Goal: Information Seeking & Learning: Learn about a topic

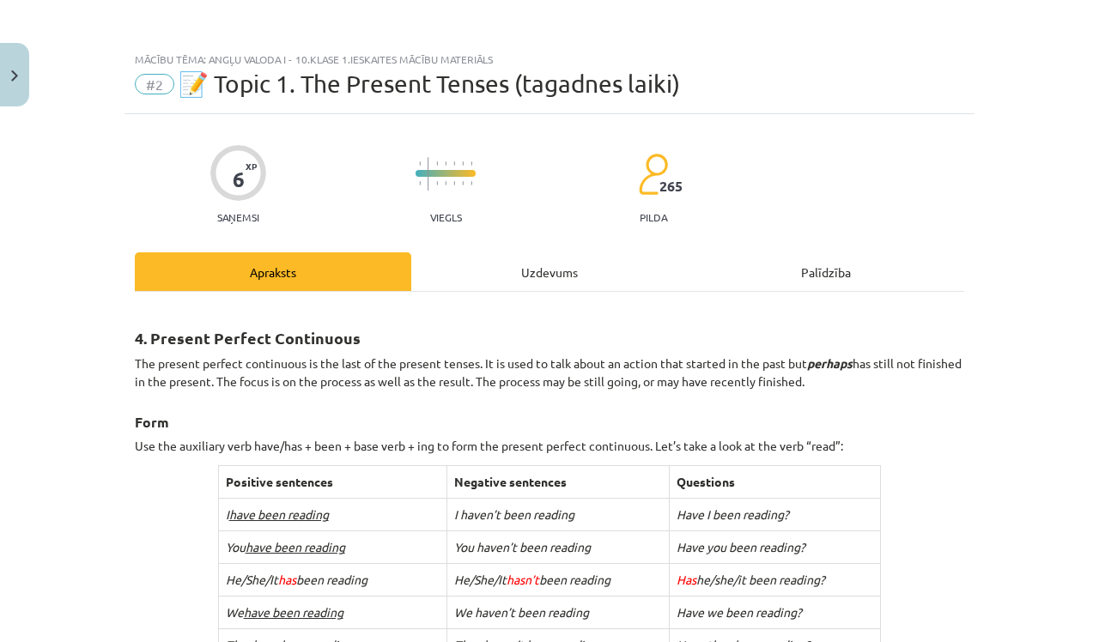
scroll to position [247, 0]
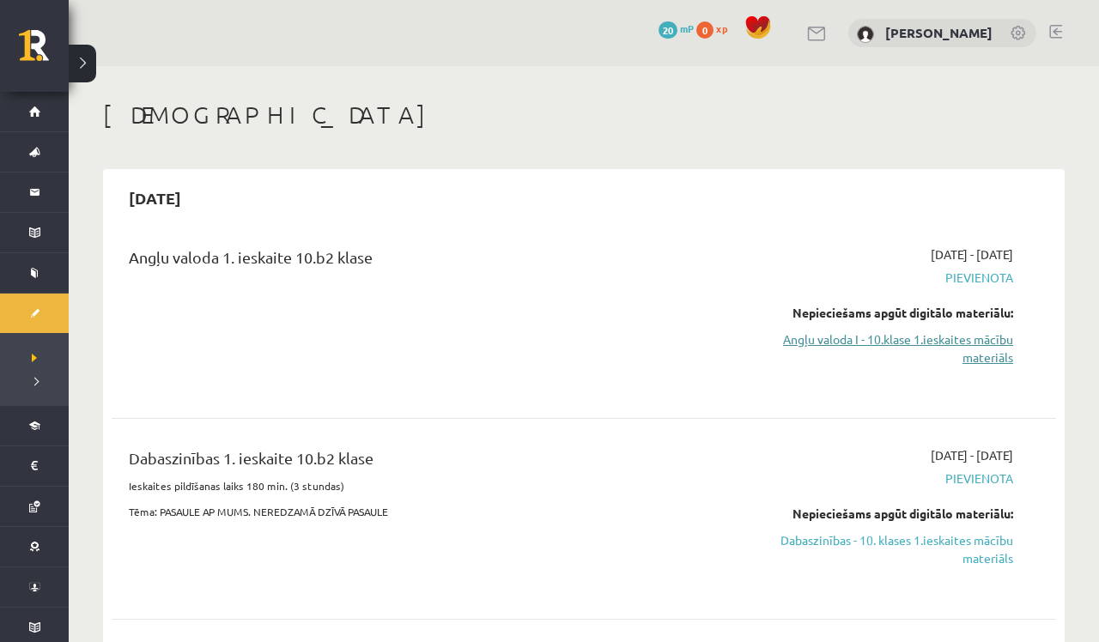
click at [983, 360] on link "Angļu valoda I - 10.klase 1.ieskaites mācību materiāls" at bounding box center [874, 349] width 277 height 36
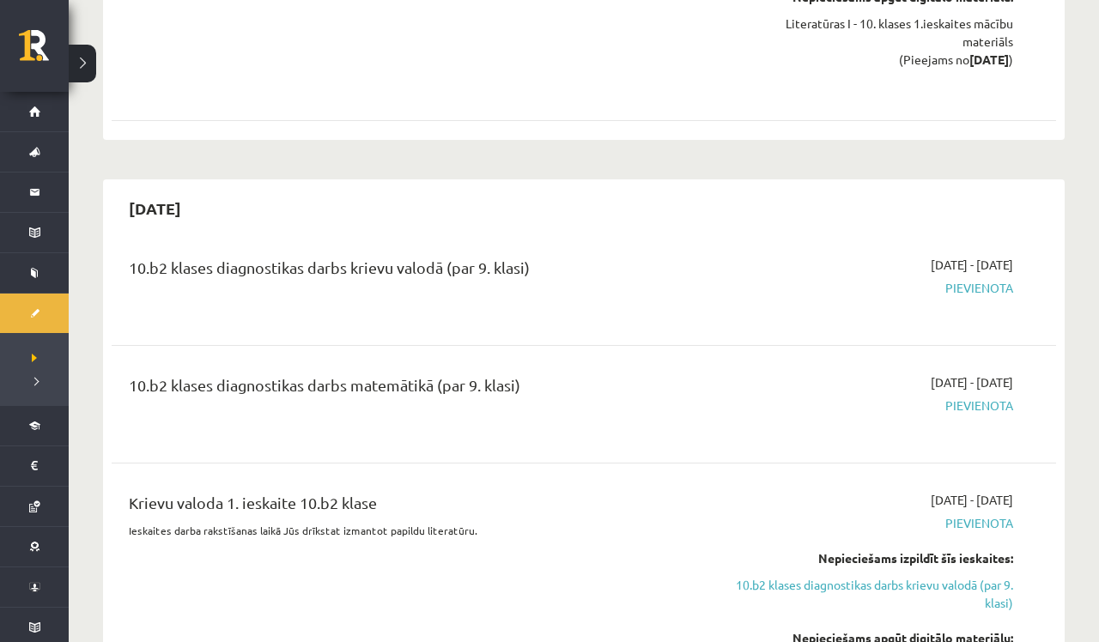
scroll to position [1846, 0]
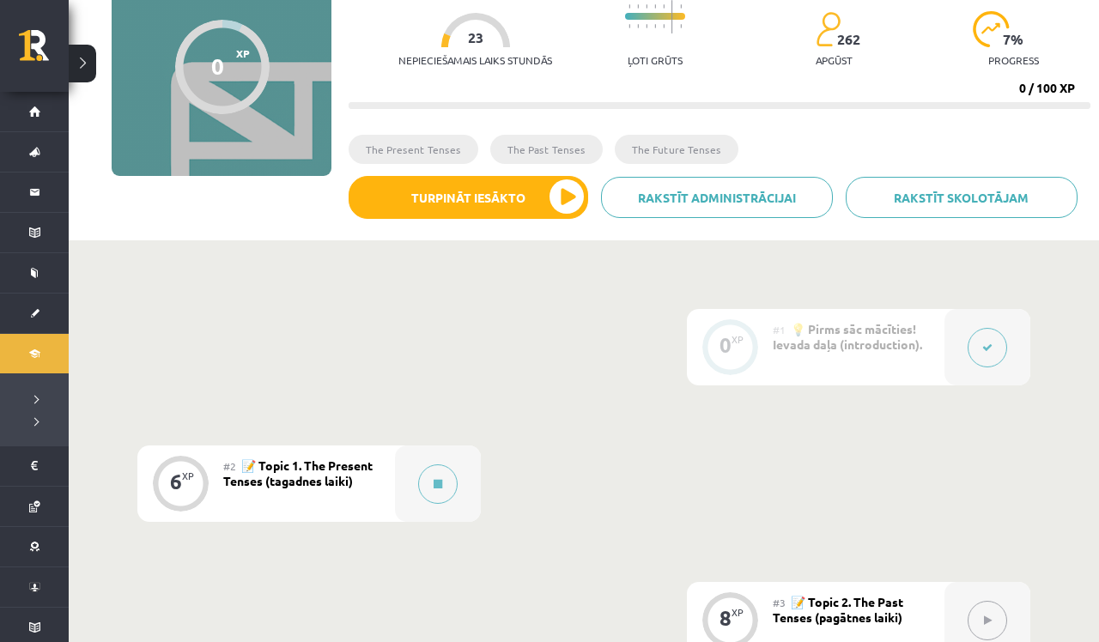
scroll to position [172, 0]
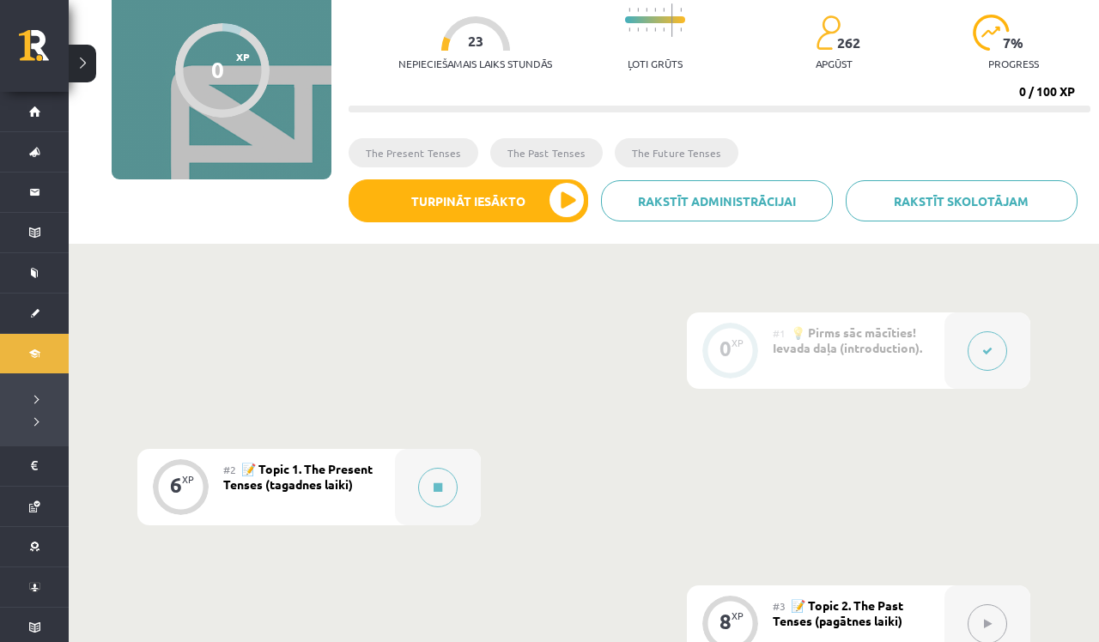
click at [994, 352] on button at bounding box center [987, 350] width 39 height 39
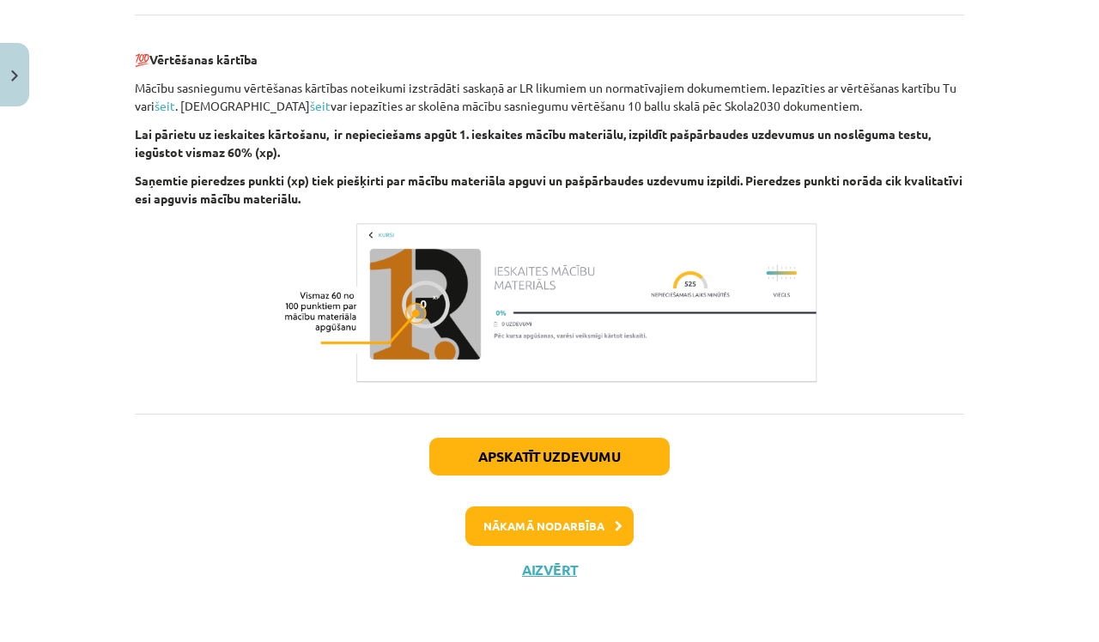
scroll to position [1997, 0]
click at [545, 528] on button "Nākamā nodarbība" at bounding box center [549, 526] width 168 height 39
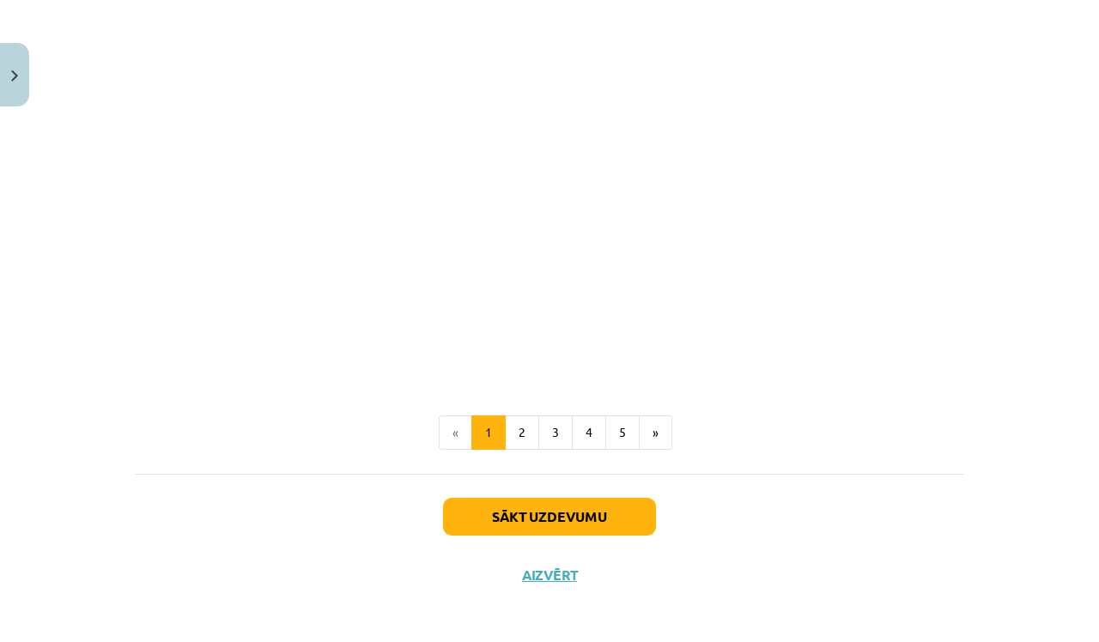
scroll to position [1091, 0]
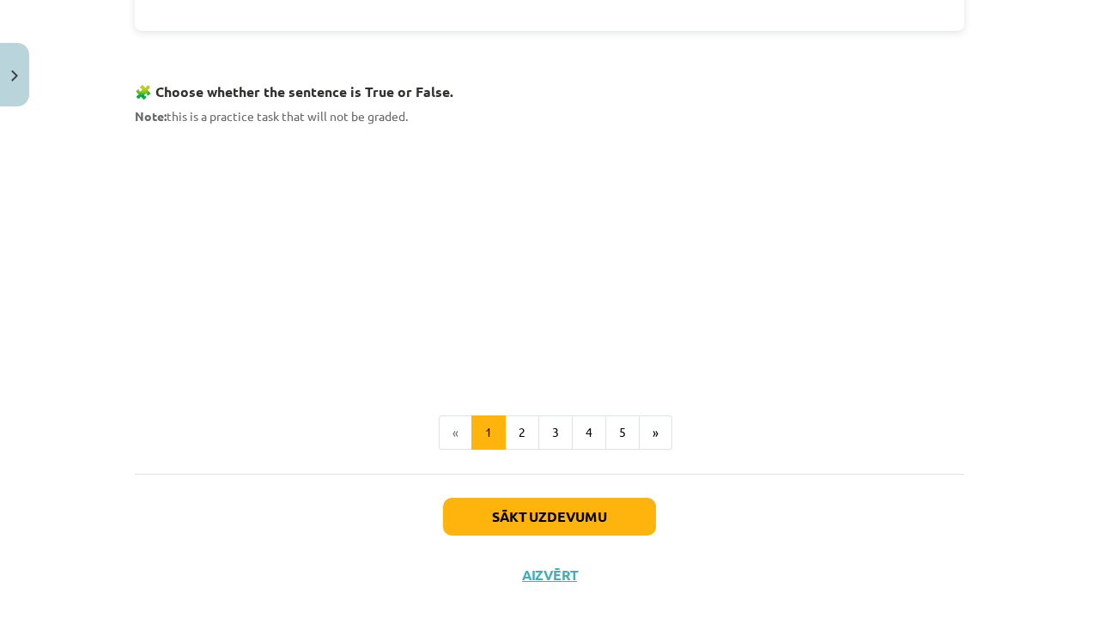
click at [1006, 280] on div "Mācību tēma: Angļu valoda i - 10.klase 1.ieskaites mācību materiāls #2 📝 Topic …" at bounding box center [549, 321] width 1099 height 642
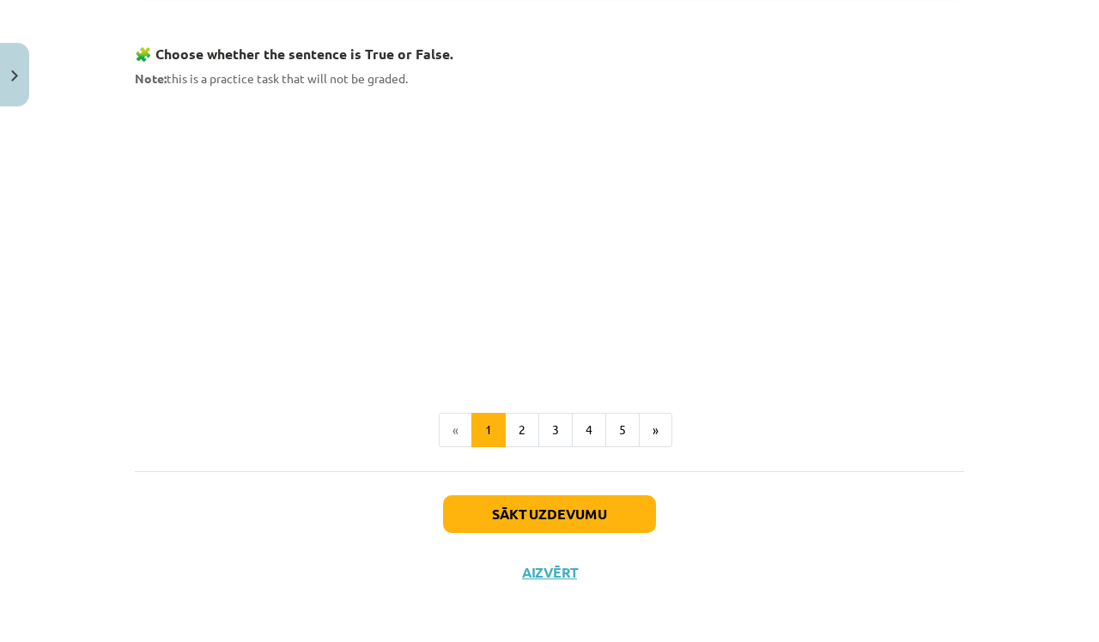
scroll to position [1126, 0]
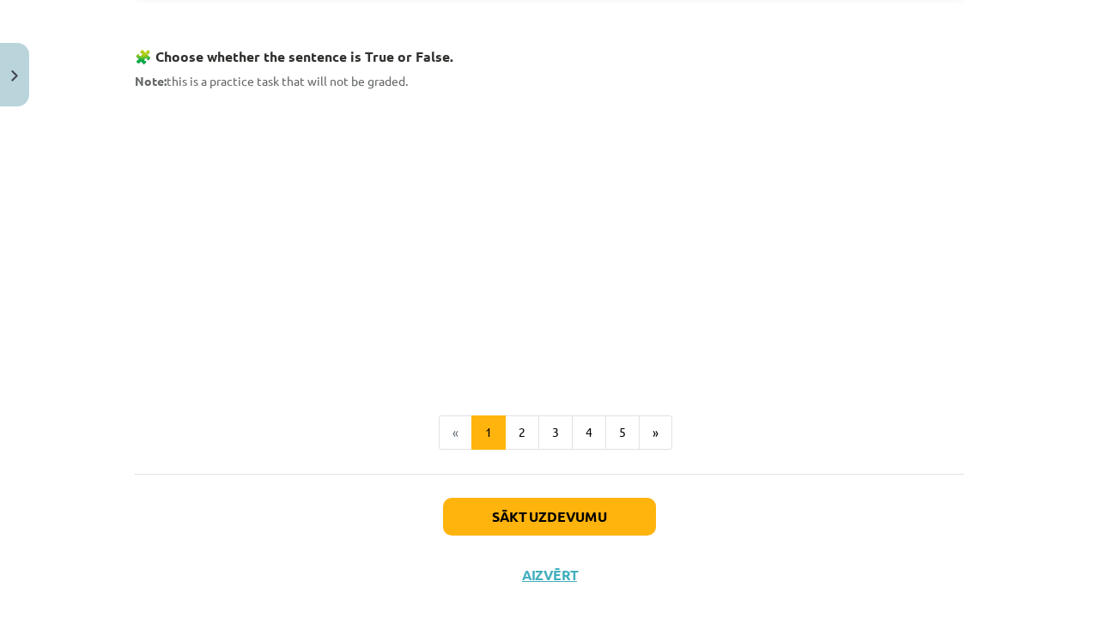
click at [595, 507] on button "Sākt uzdevumu" at bounding box center [549, 517] width 213 height 38
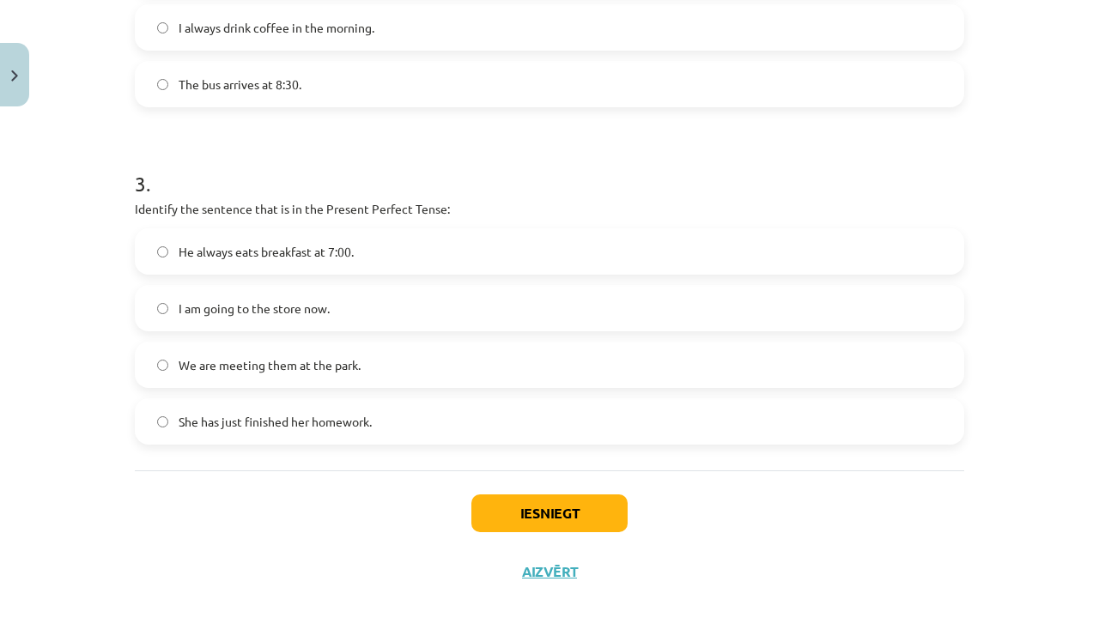
scroll to position [879, 0]
click at [513, 510] on button "Iesniegt" at bounding box center [549, 512] width 156 height 38
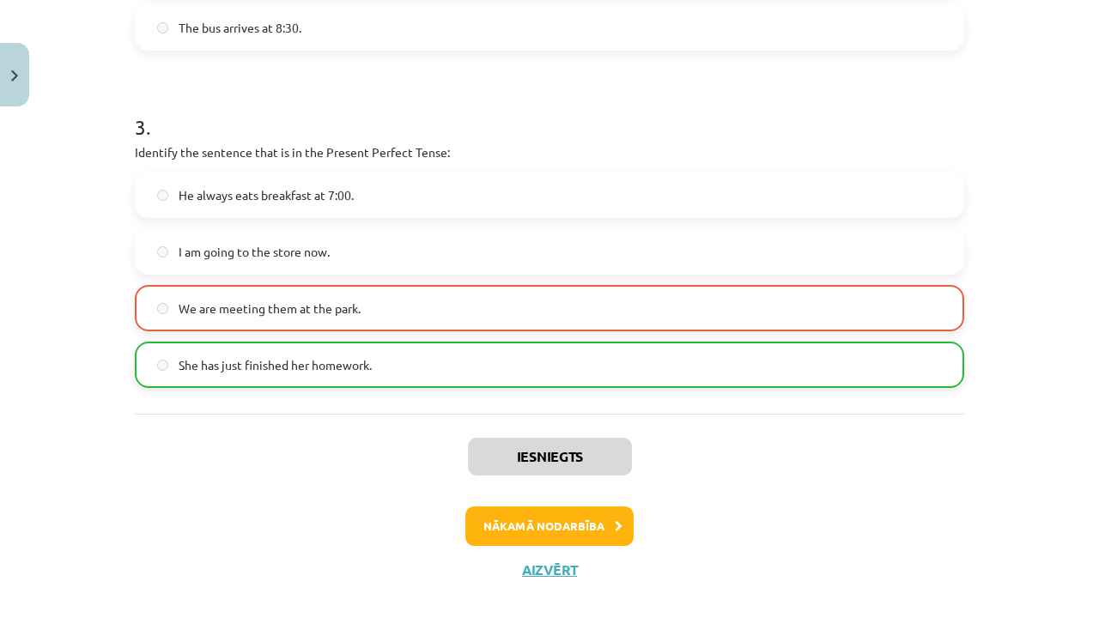
scroll to position [933, 0]
click at [587, 526] on button "Nākamā nodarbība" at bounding box center [549, 526] width 168 height 39
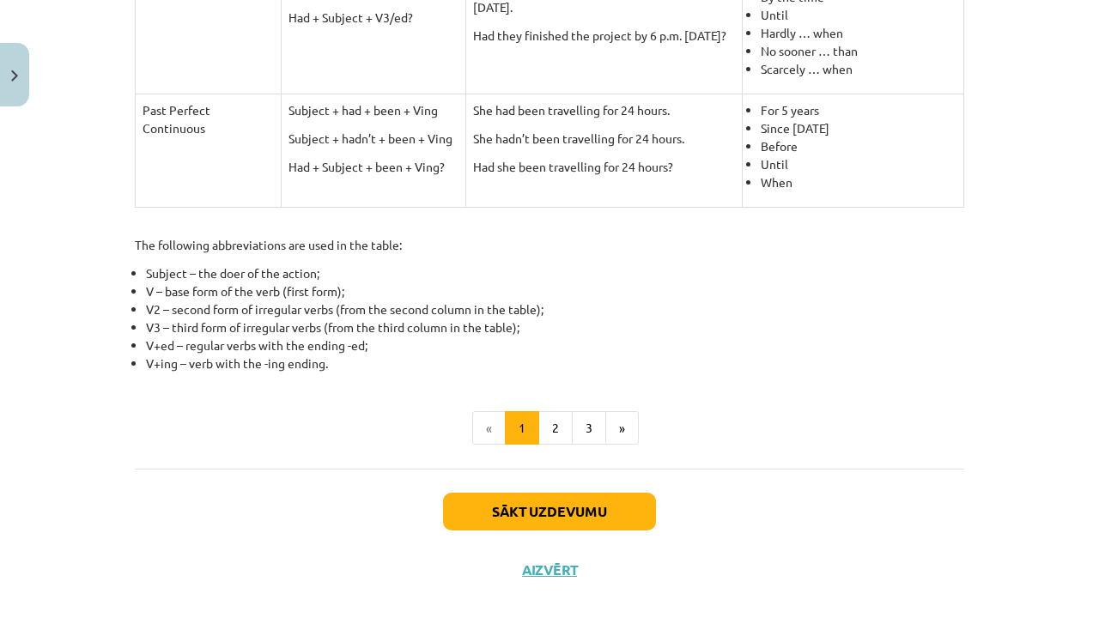
scroll to position [811, 0]
click at [534, 511] on button "Sākt uzdevumu" at bounding box center [549, 513] width 213 height 38
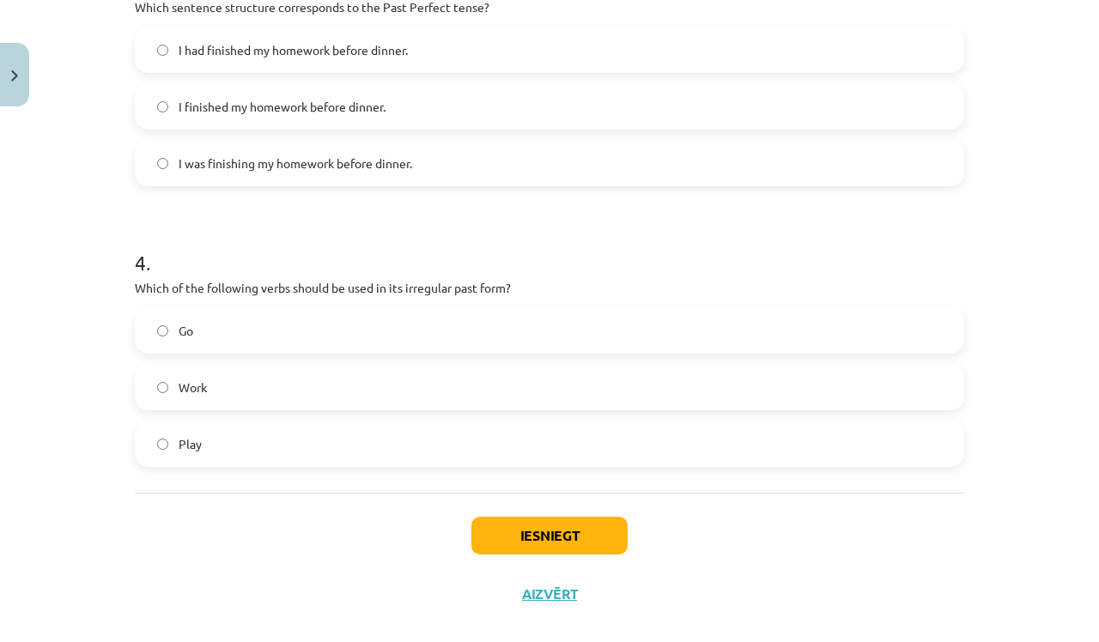
scroll to position [964, 0]
click at [566, 535] on button "Iesniegt" at bounding box center [549, 535] width 156 height 38
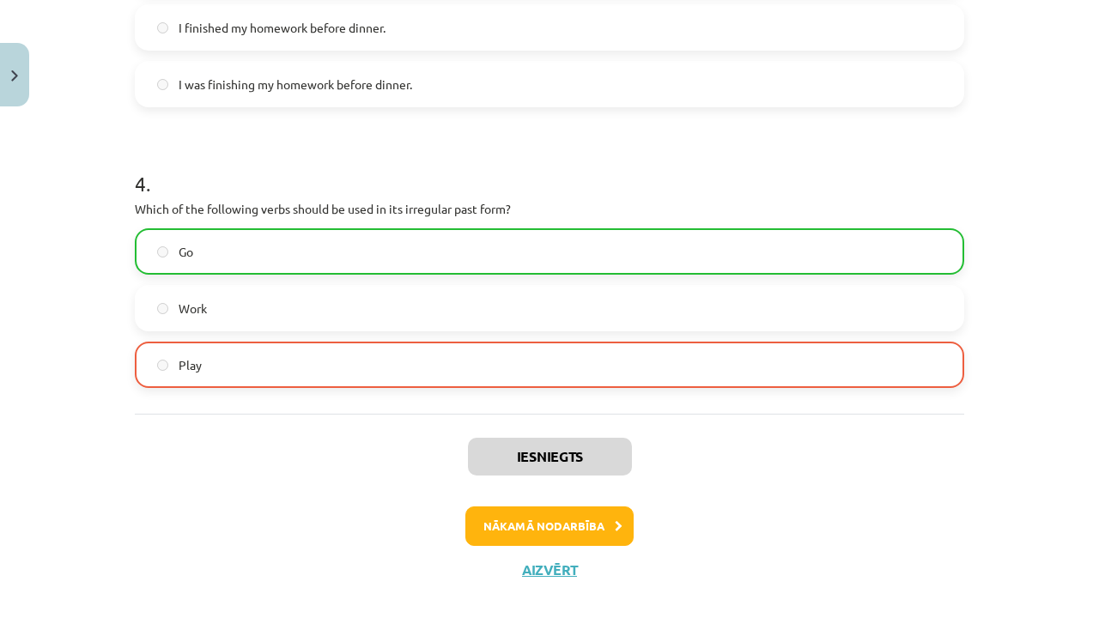
scroll to position [1044, 0]
click at [548, 521] on button "Nākamā nodarbība" at bounding box center [549, 526] width 168 height 39
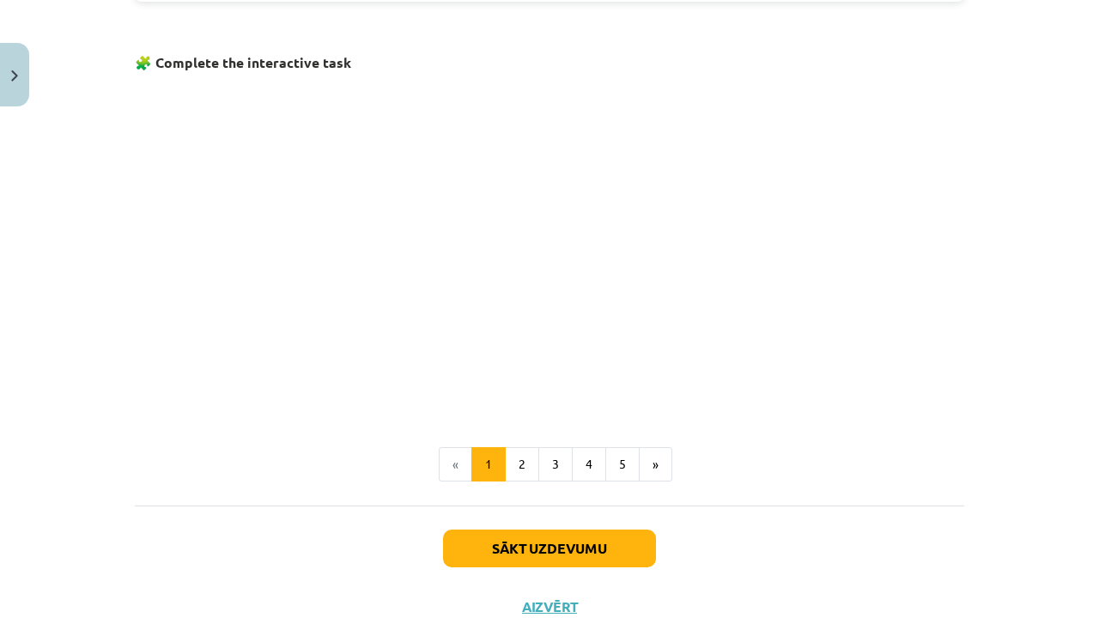
scroll to position [1068, 0]
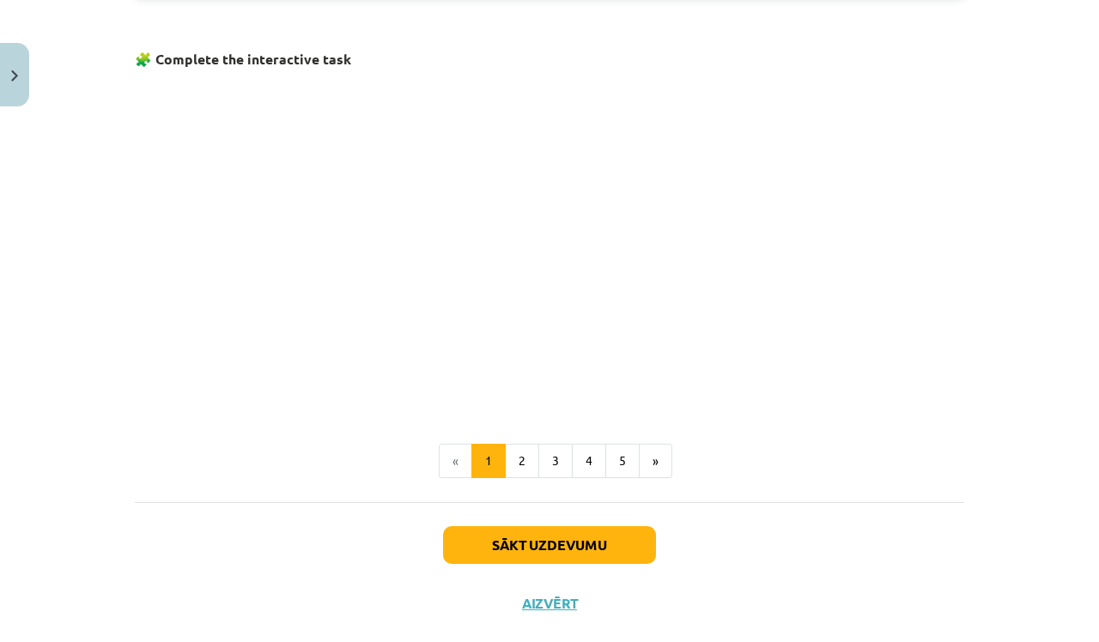
click at [554, 538] on button "Sākt uzdevumu" at bounding box center [549, 545] width 213 height 38
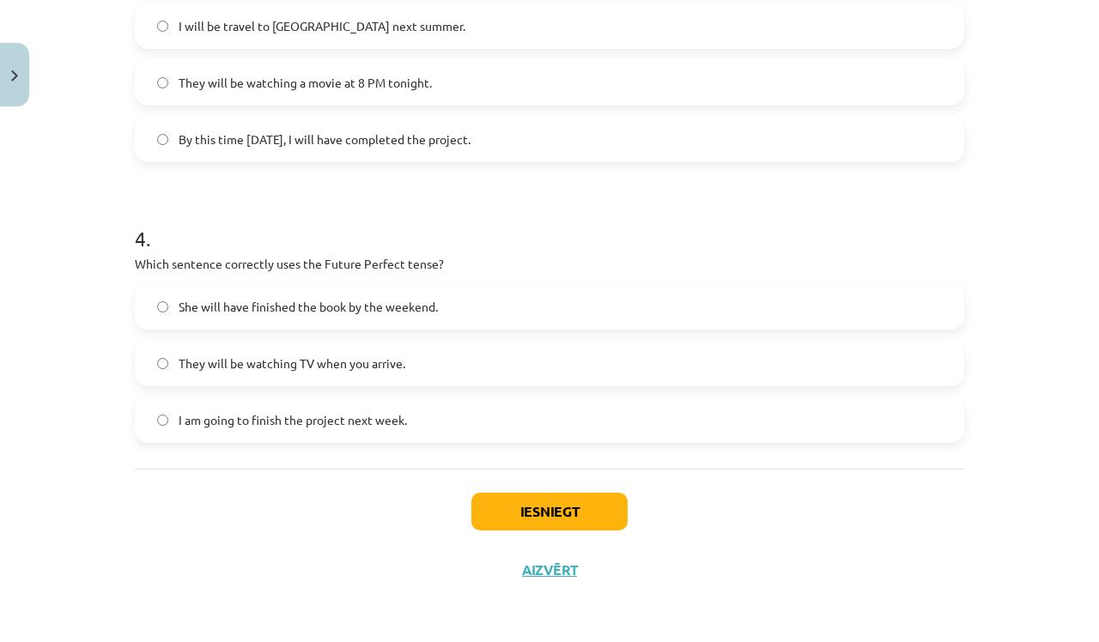
scroll to position [990, 0]
click at [541, 513] on button "Iesniegt" at bounding box center [549, 512] width 156 height 38
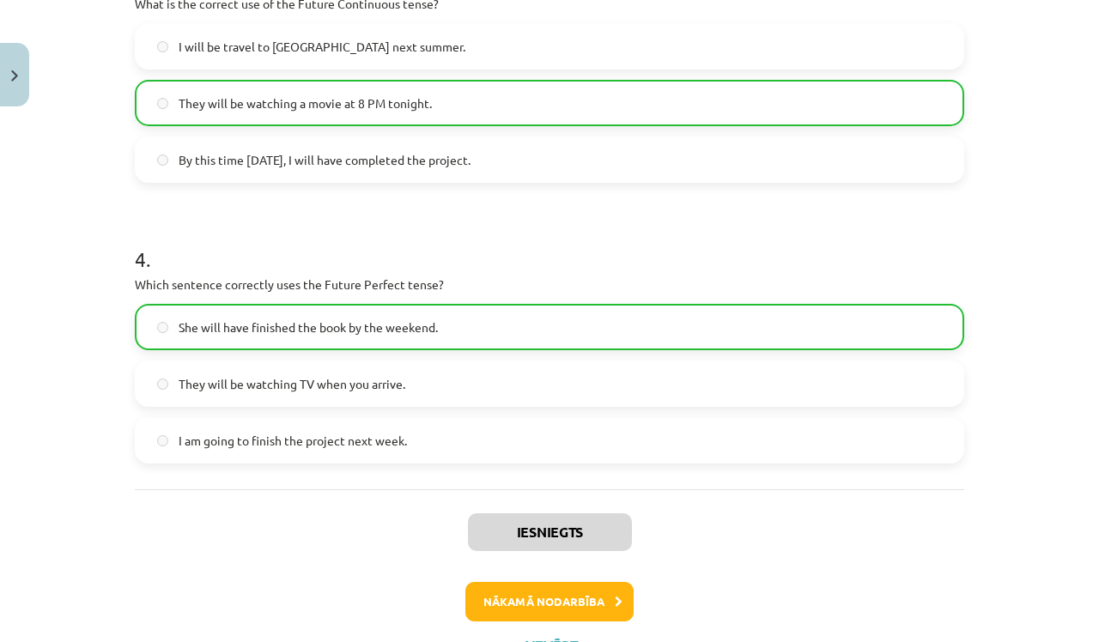
scroll to position [987, 0]
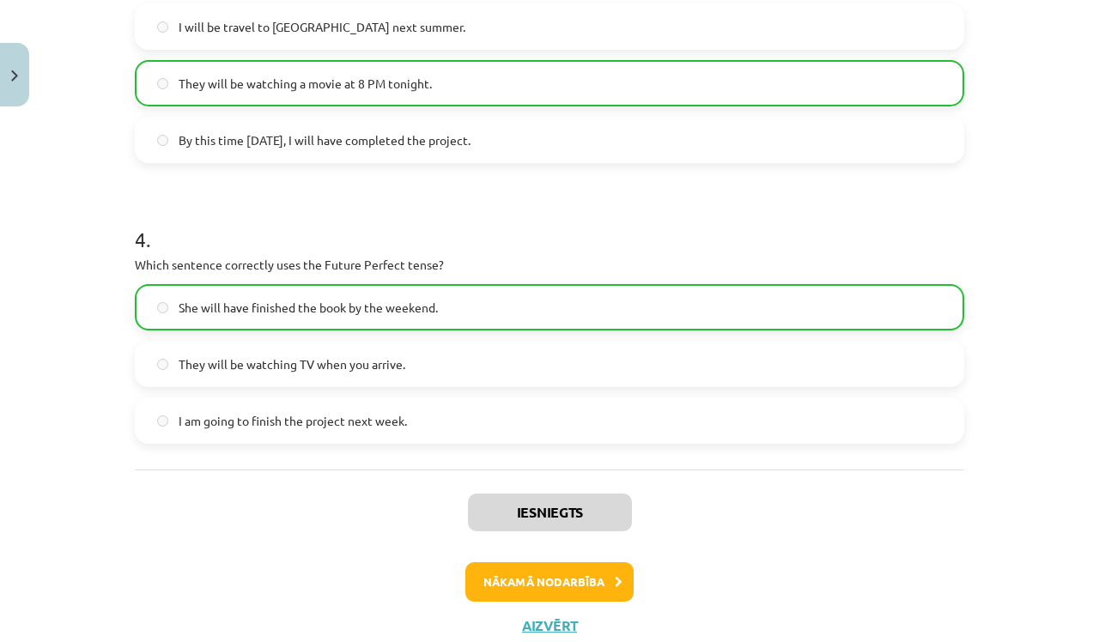
click at [551, 584] on button "Nākamā nodarbība" at bounding box center [549, 581] width 168 height 39
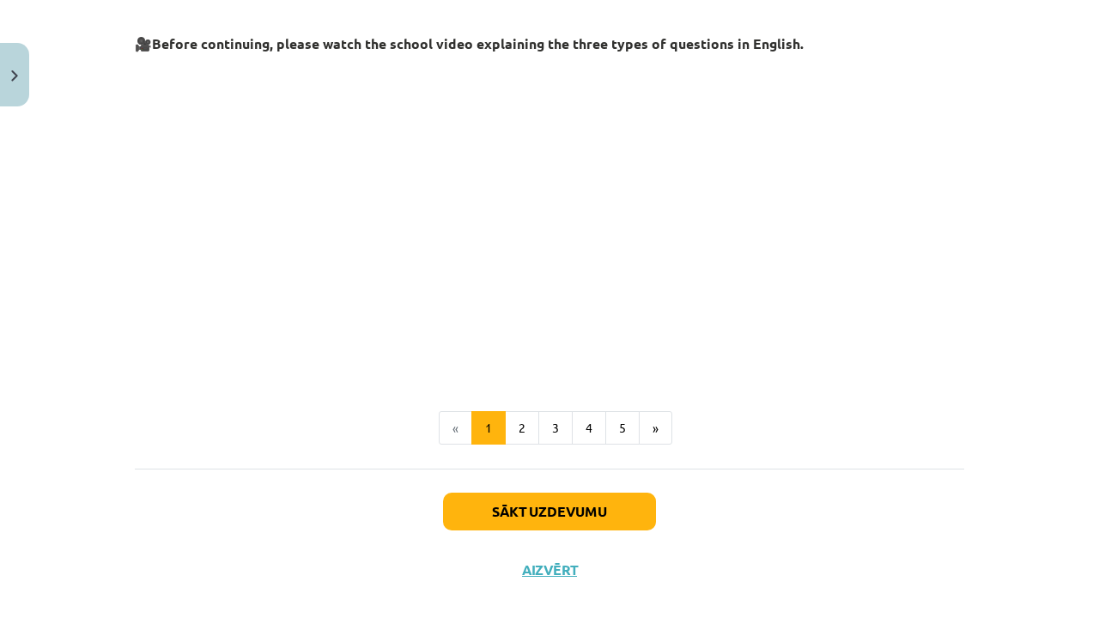
scroll to position [413, 0]
click at [563, 511] on button "Sākt uzdevumu" at bounding box center [549, 512] width 213 height 38
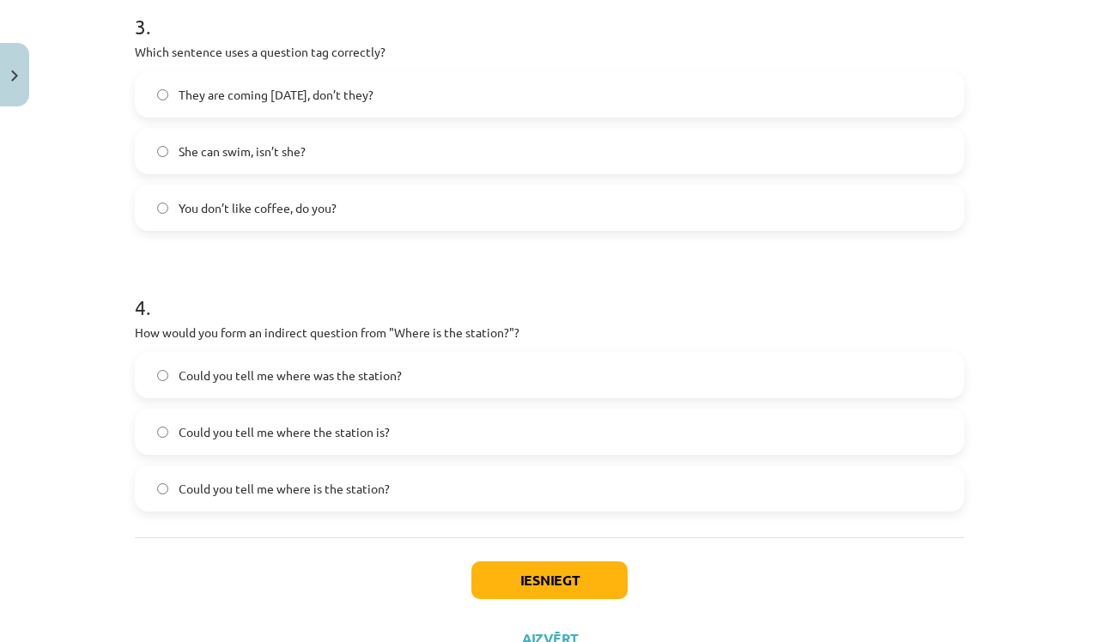
scroll to position [921, 0]
click at [531, 579] on button "Iesniegt" at bounding box center [549, 579] width 156 height 38
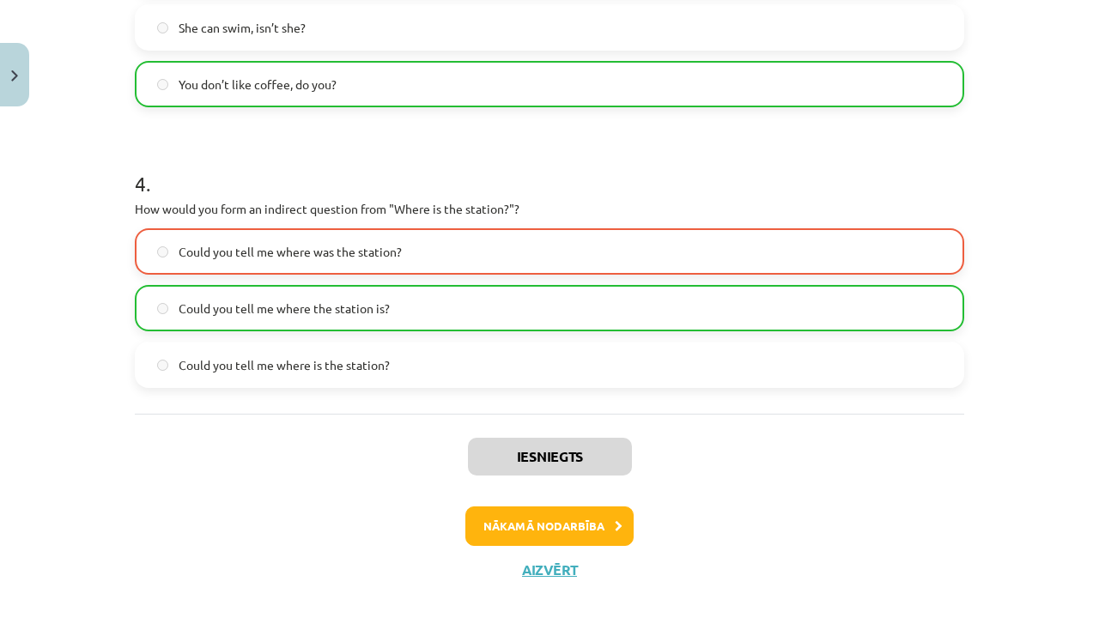
click at [580, 526] on button "Nākamā nodarbība" at bounding box center [549, 526] width 168 height 39
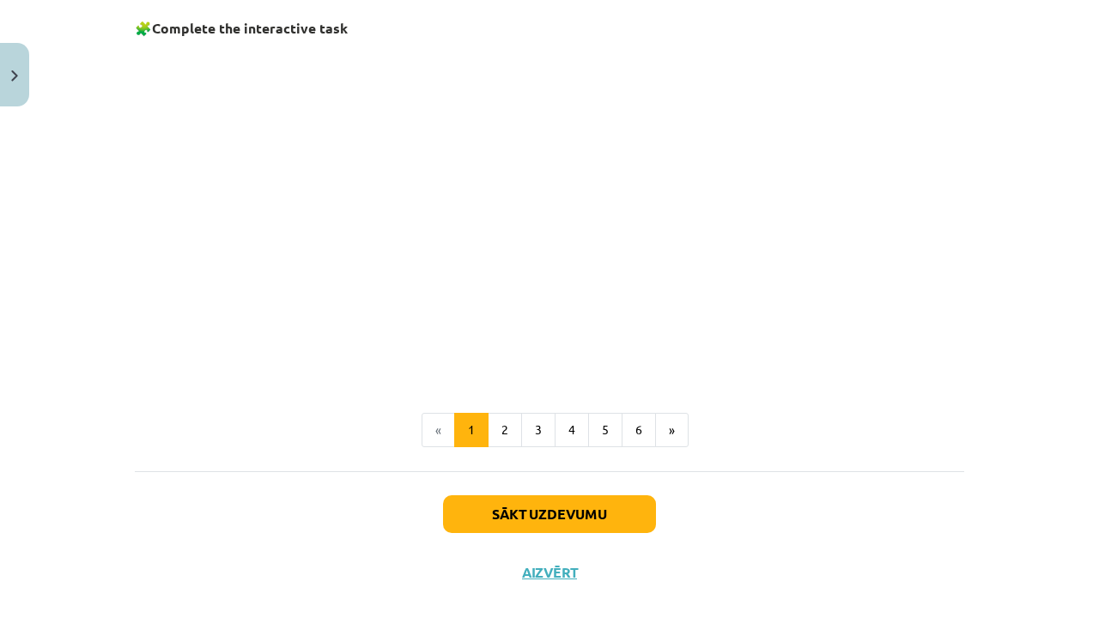
scroll to position [1155, 0]
click at [557, 508] on button "Sākt uzdevumu" at bounding box center [549, 515] width 213 height 38
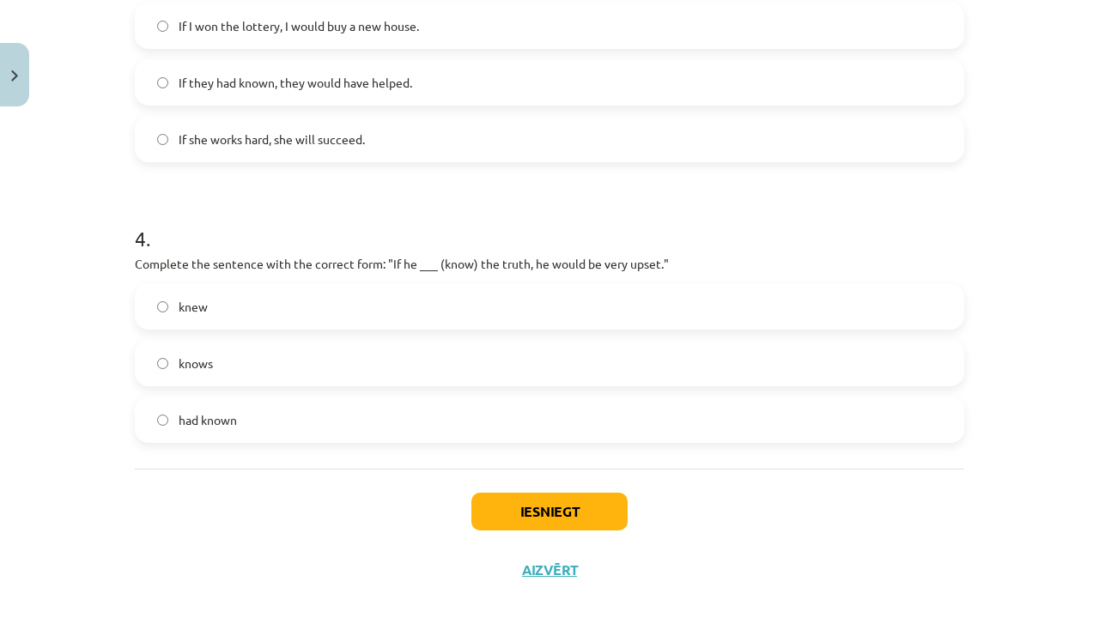
scroll to position [990, 0]
click at [545, 513] on button "Iesniegt" at bounding box center [549, 512] width 156 height 38
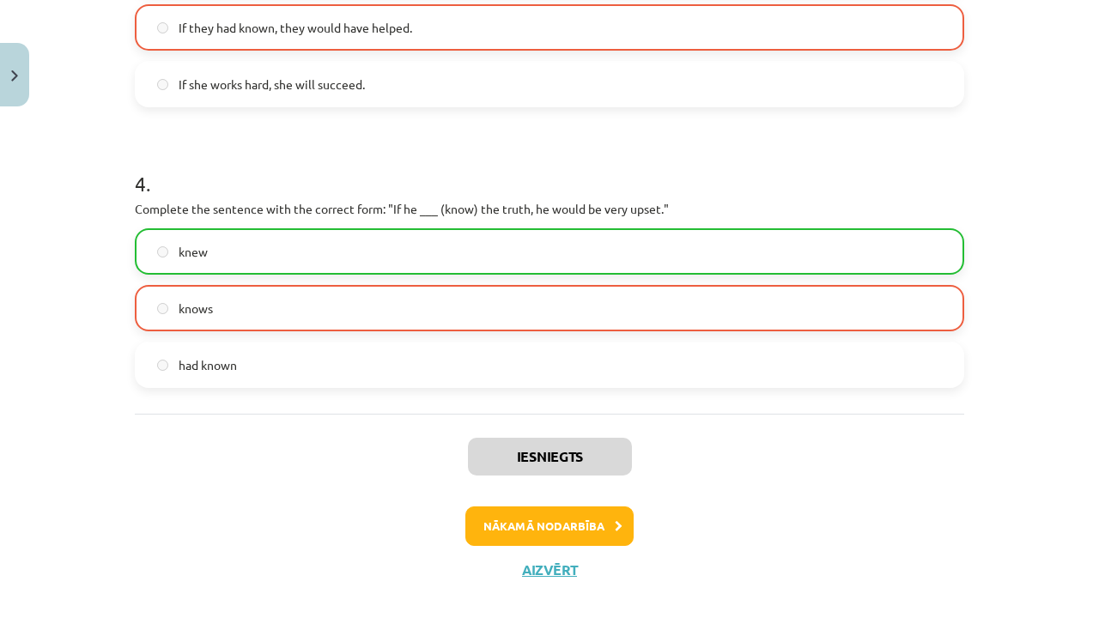
scroll to position [1044, 0]
click at [551, 568] on button "Aizvērt" at bounding box center [549, 570] width 65 height 17
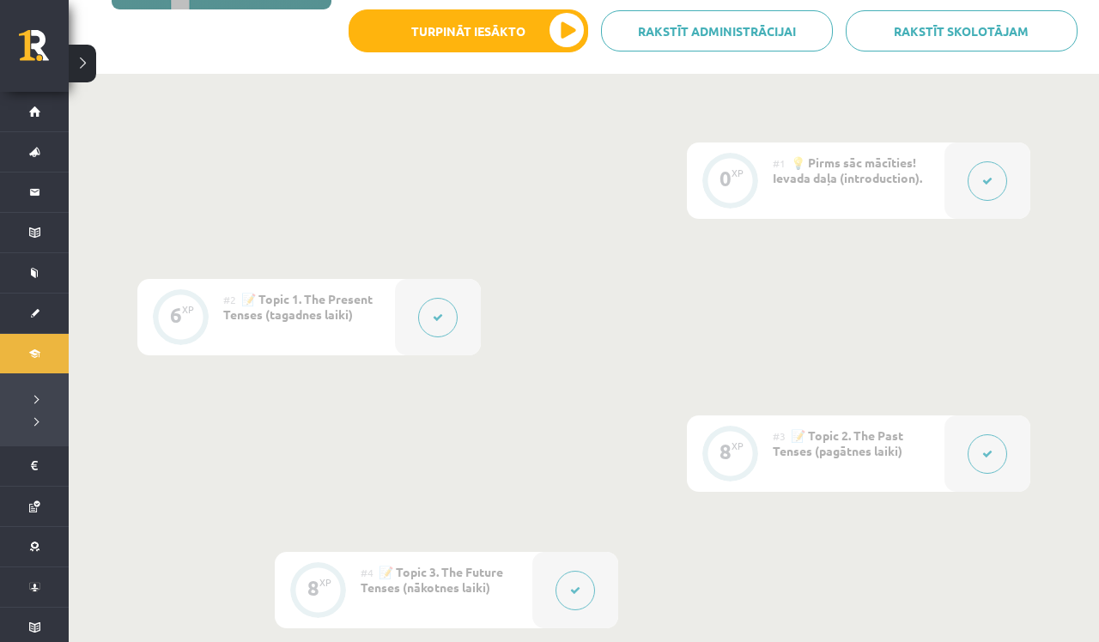
scroll to position [345, 0]
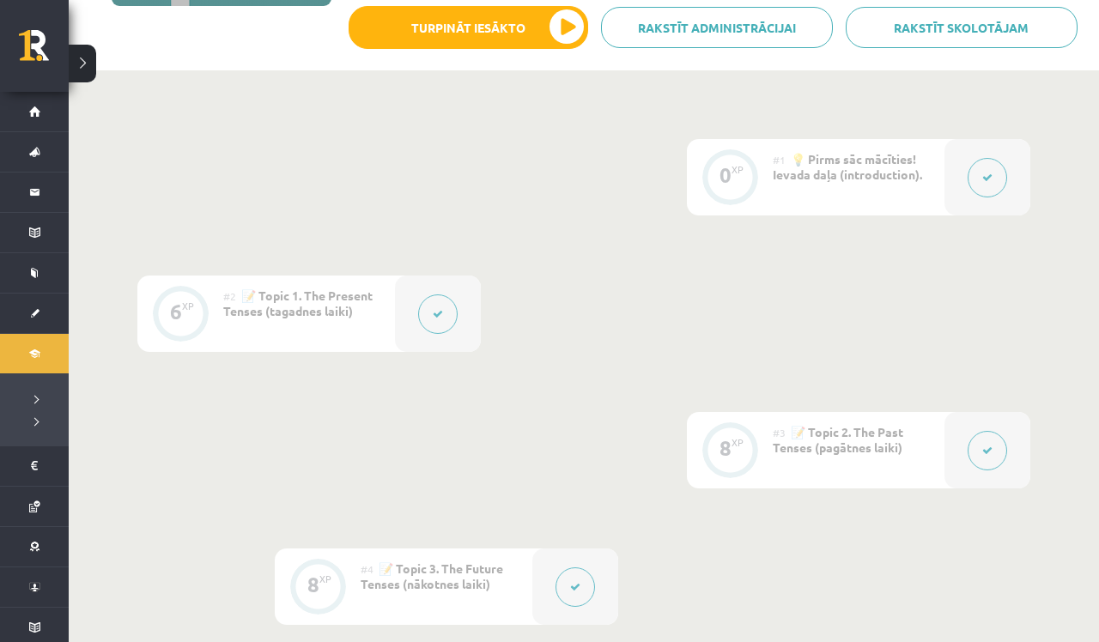
click at [994, 174] on button at bounding box center [987, 177] width 39 height 39
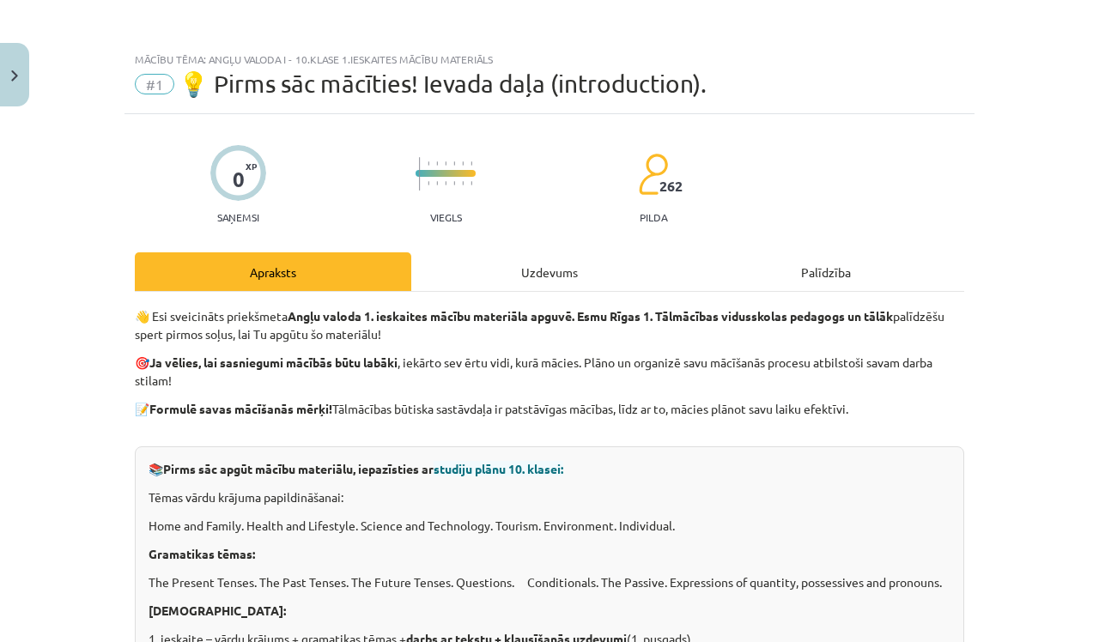
click at [556, 276] on div "Uzdevums" at bounding box center [549, 271] width 276 height 39
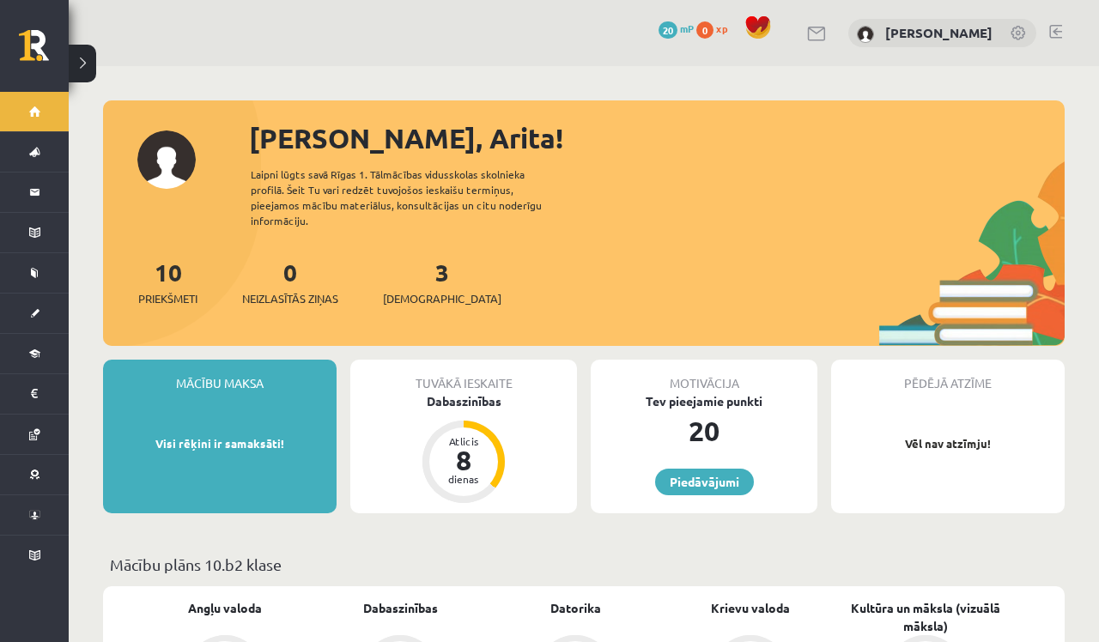
scroll to position [70, 0]
